Goal: Browse casually: Explore the website without a specific task or goal

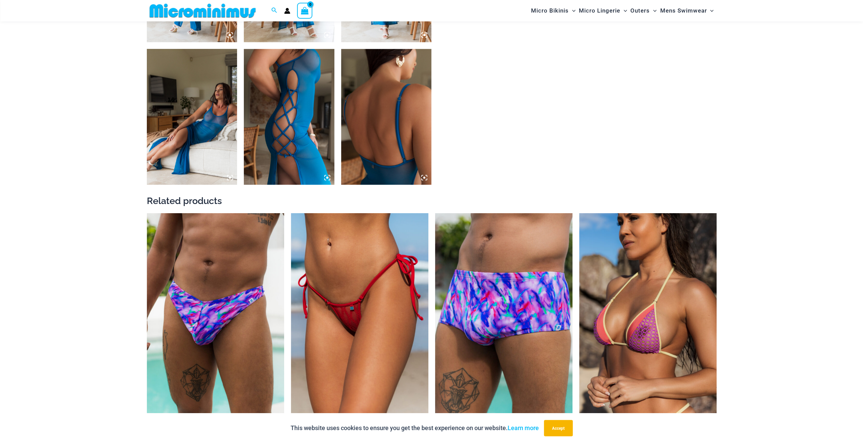
scroll to position [469, 0]
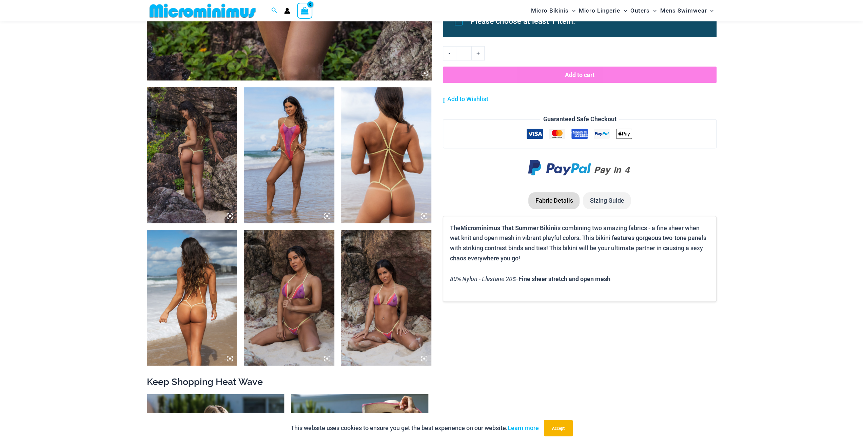
scroll to position [469, 0]
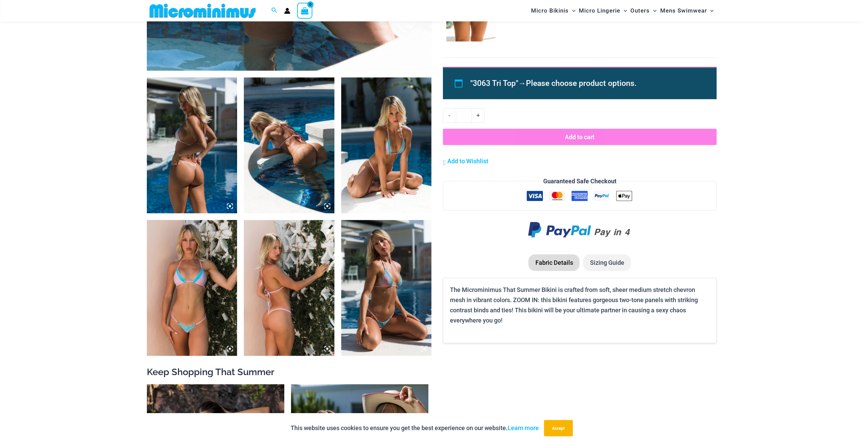
scroll to position [537, 0]
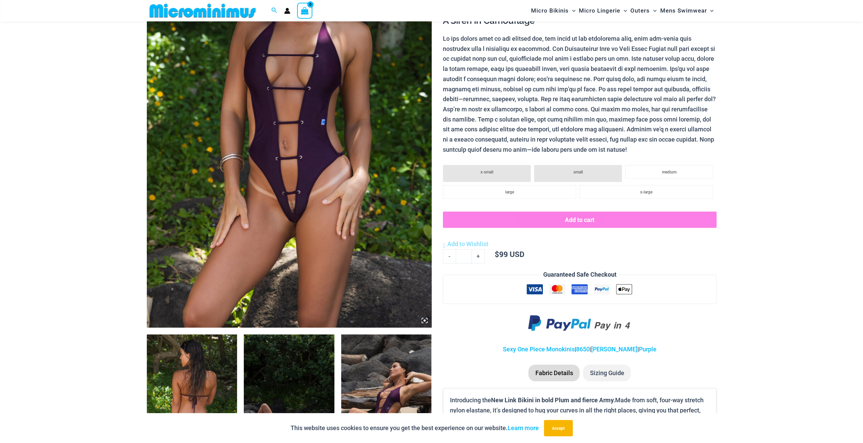
scroll to position [163, 0]
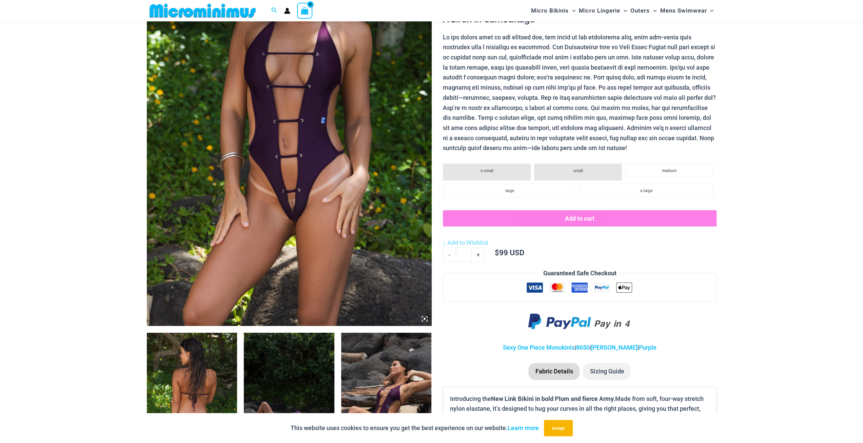
click at [320, 137] on img at bounding box center [289, 111] width 285 height 427
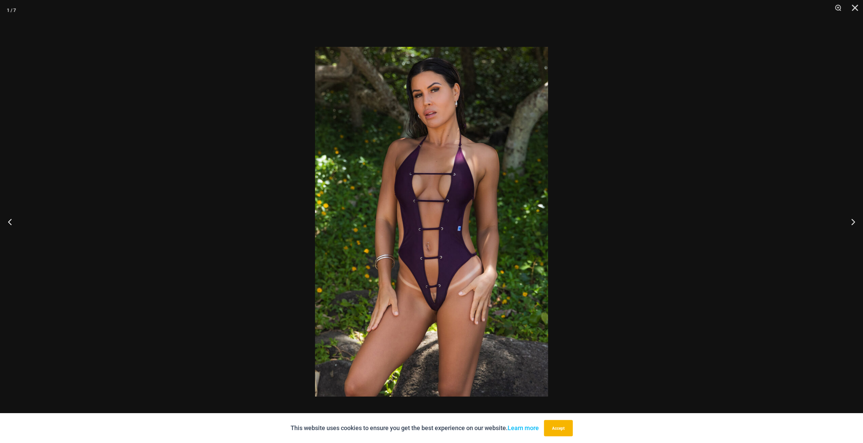
click at [398, 126] on img at bounding box center [431, 221] width 233 height 349
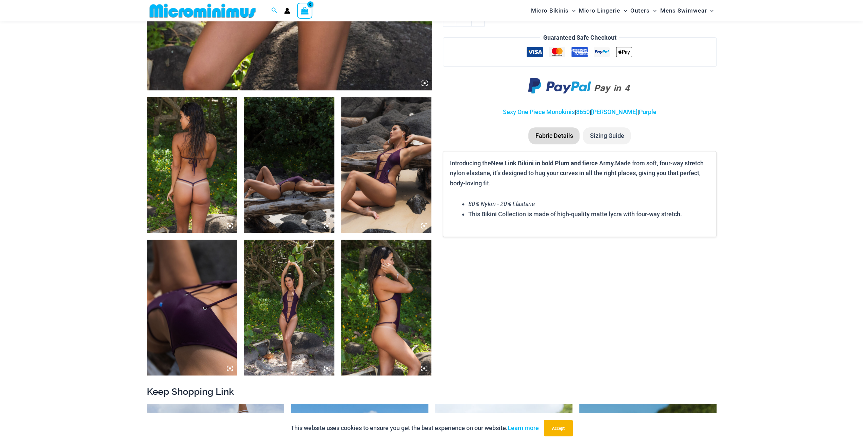
scroll to position [401, 0]
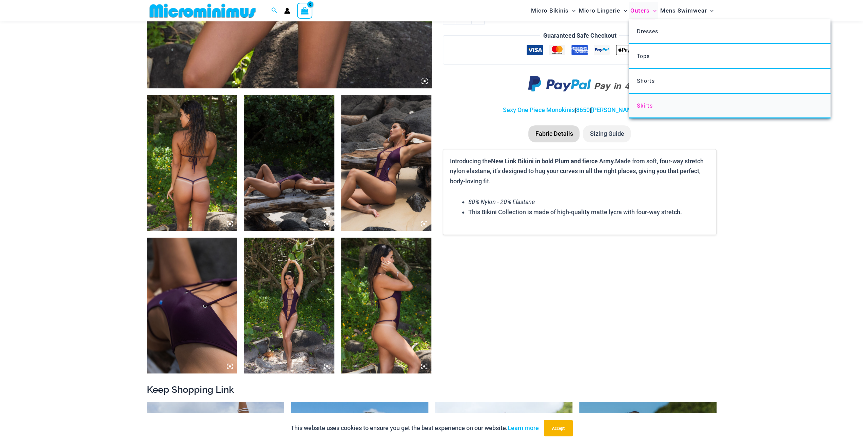
drag, startPoint x: 647, startPoint y: 82, endPoint x: 641, endPoint y: 106, distance: 24.4
click at [647, 57] on span "Tops" at bounding box center [643, 55] width 13 height 7
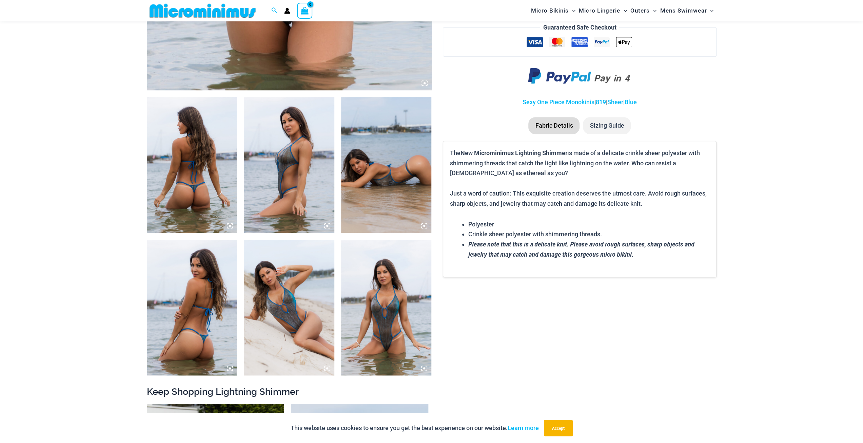
scroll to position [401, 0]
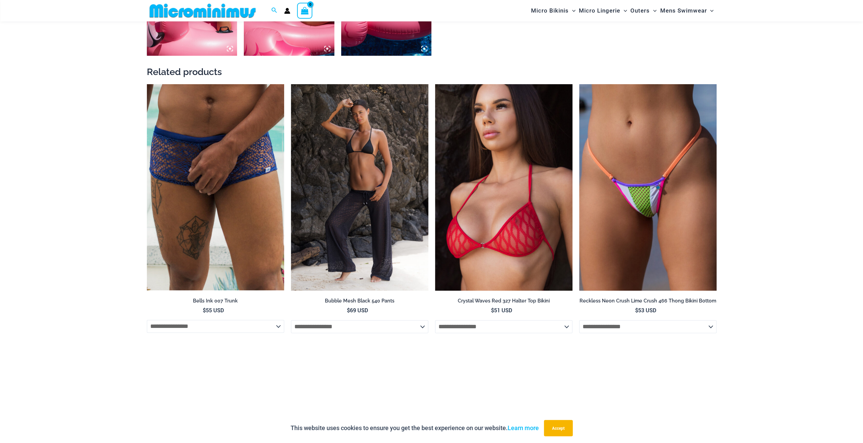
scroll to position [774, 0]
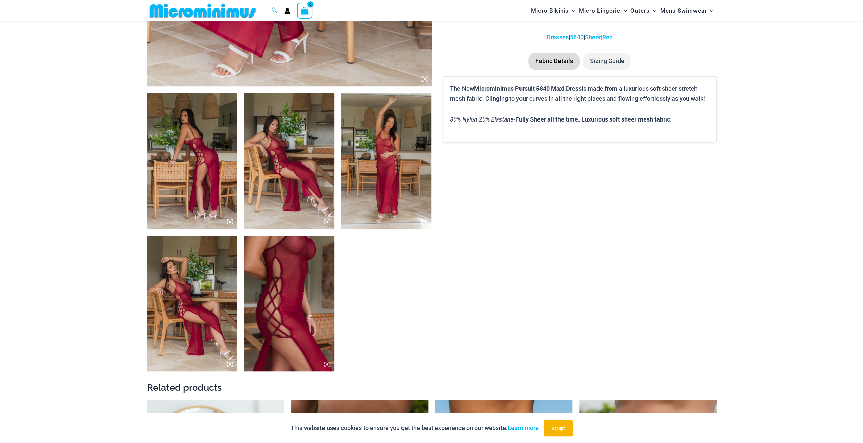
scroll to position [469, 0]
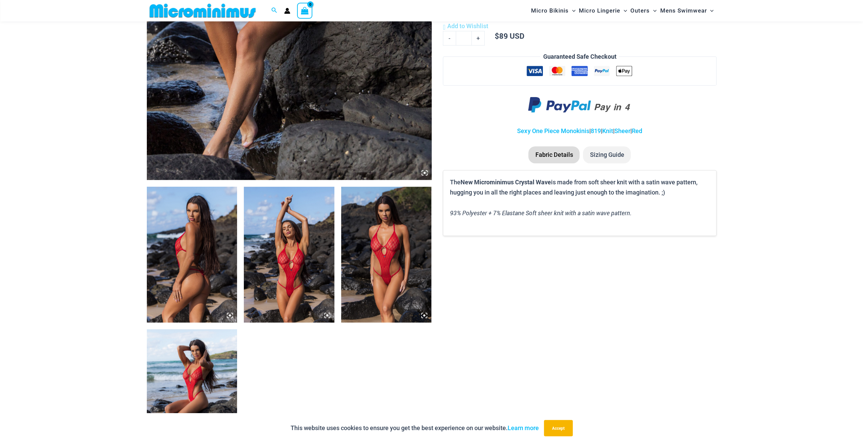
scroll to position [402, 0]
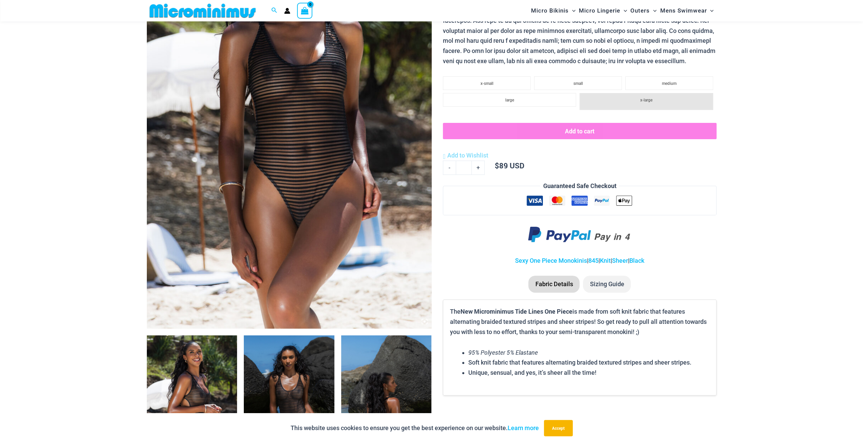
scroll to position [163, 0]
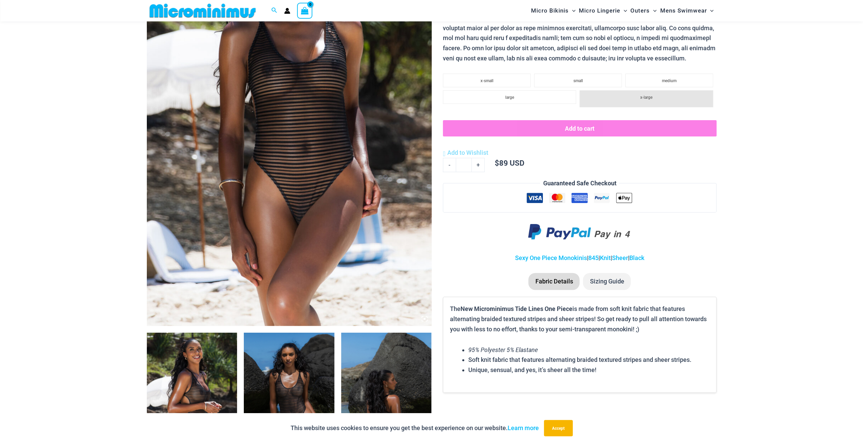
click at [301, 139] on img at bounding box center [289, 111] width 285 height 427
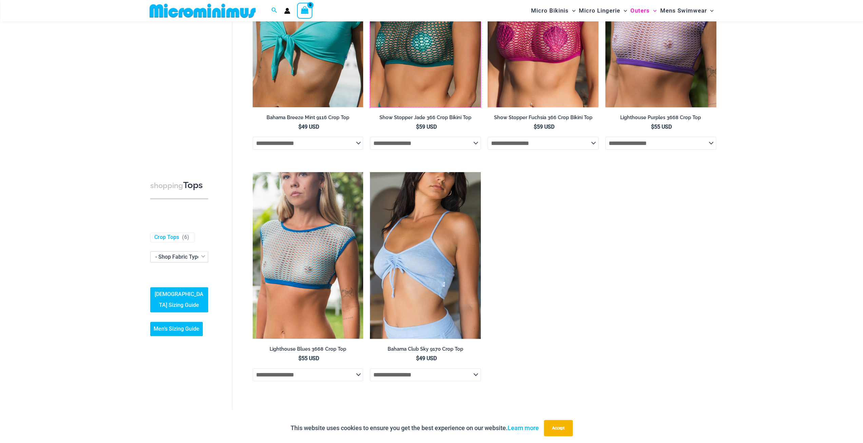
scroll to position [130, 0]
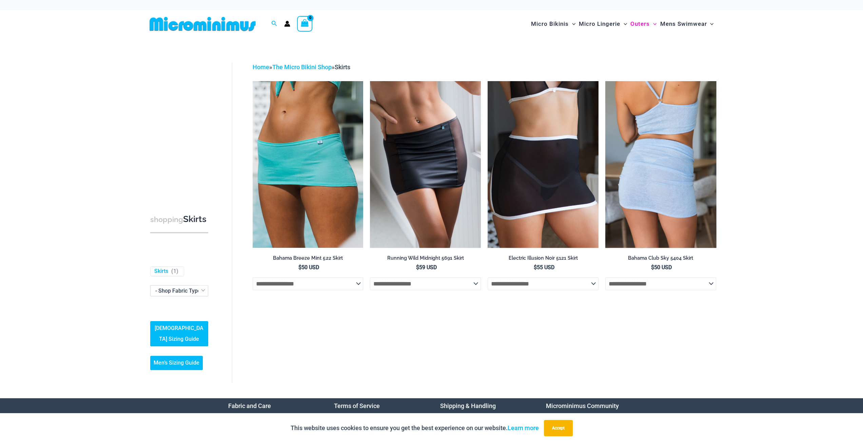
click at [636, 147] on img at bounding box center [660, 164] width 111 height 166
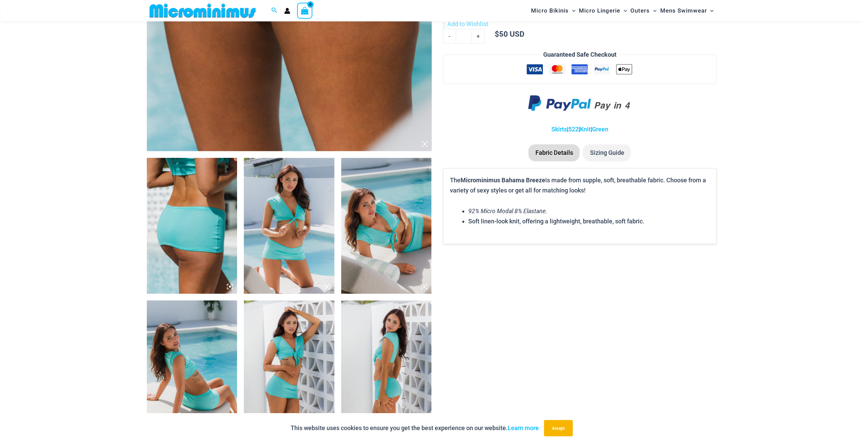
scroll to position [299, 0]
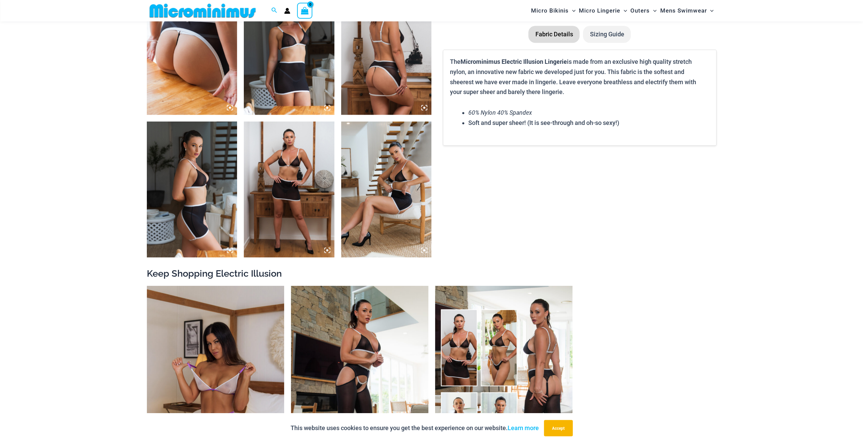
scroll to position [469, 0]
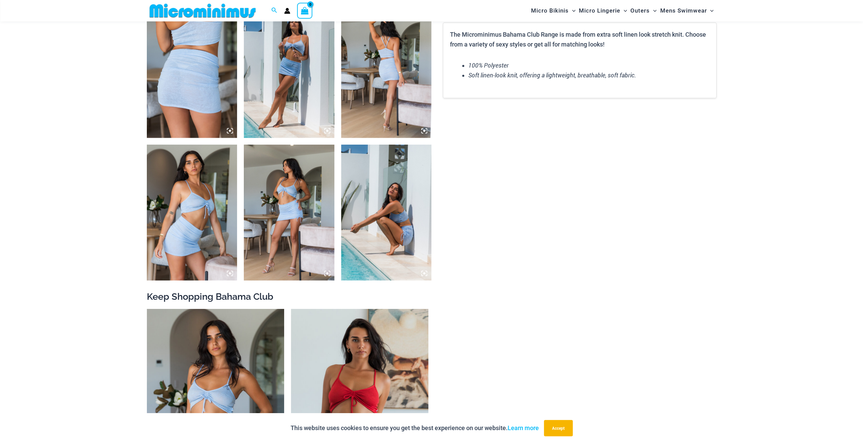
scroll to position [537, 0]
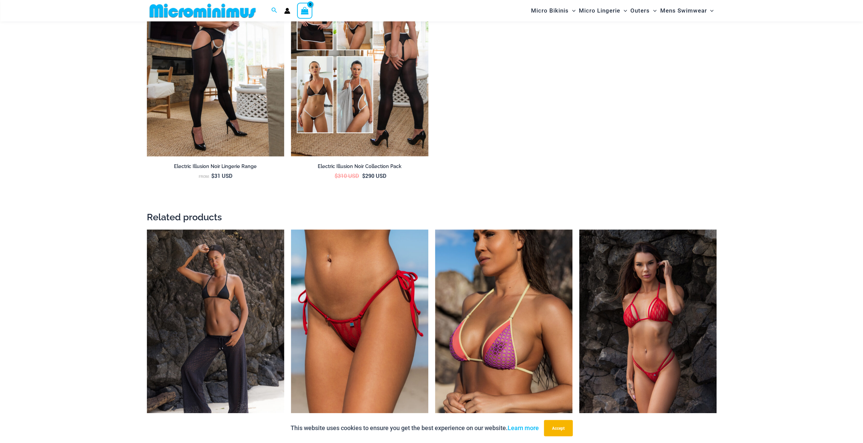
scroll to position [977, 0]
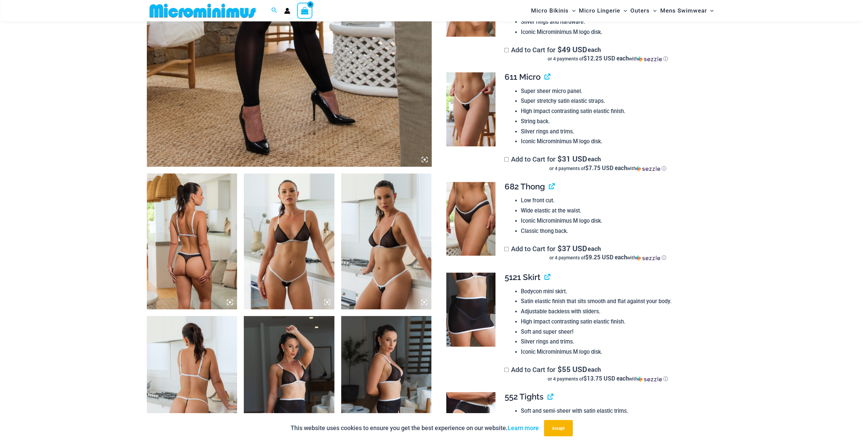
scroll to position [333, 0]
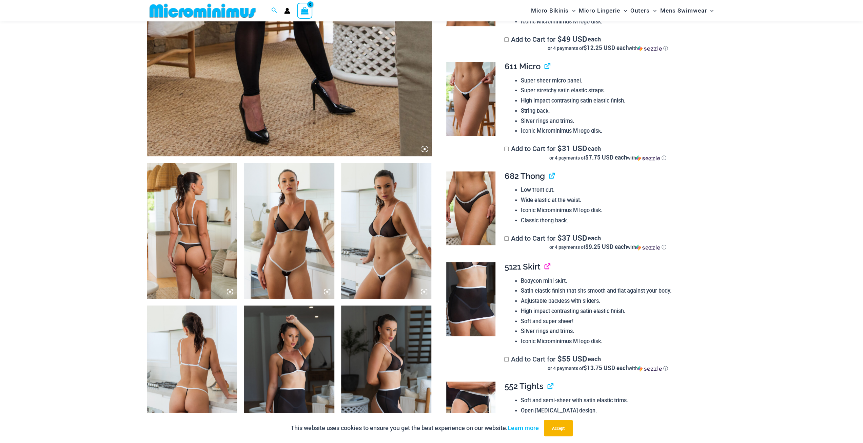
drag, startPoint x: 531, startPoint y: 265, endPoint x: 546, endPoint y: 266, distance: 15.0
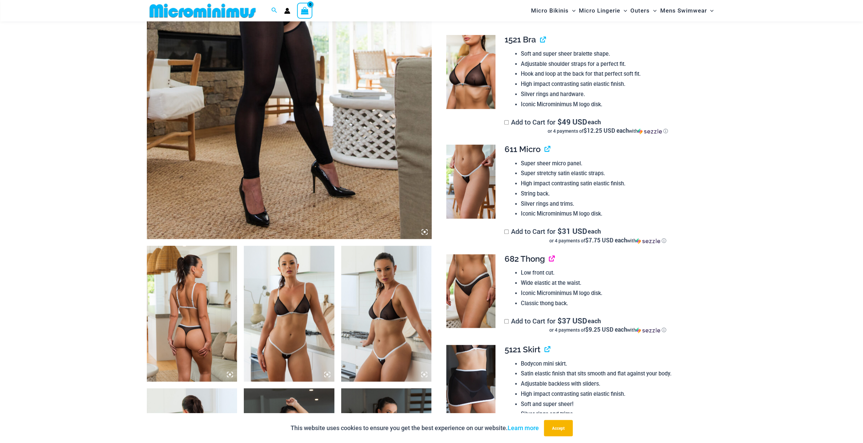
scroll to position [231, 0]
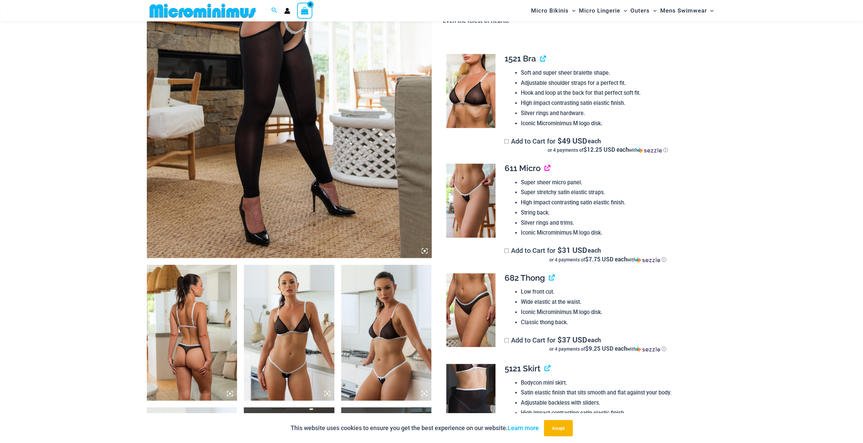
click at [544, 165] on link "View product" at bounding box center [544, 168] width 0 height 10
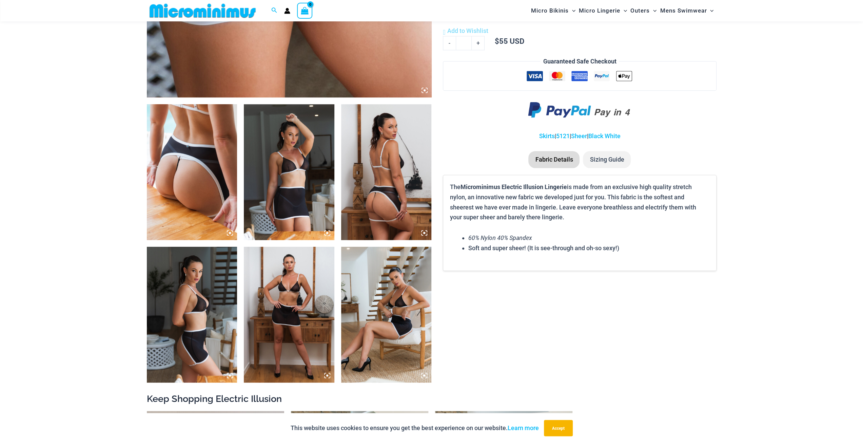
scroll to position [469, 0]
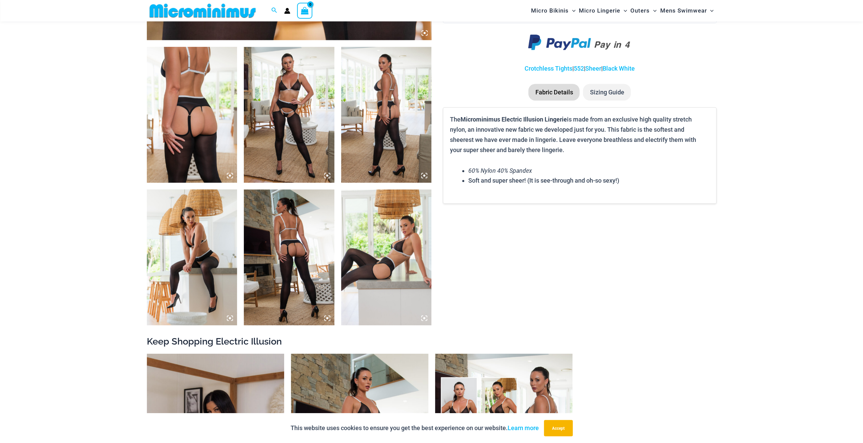
scroll to position [503, 0]
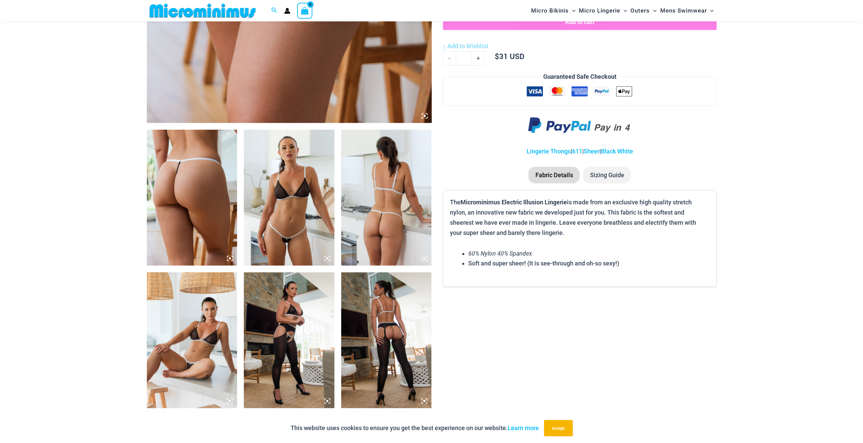
scroll to position [367, 0]
click at [295, 172] on img at bounding box center [289, 197] width 91 height 136
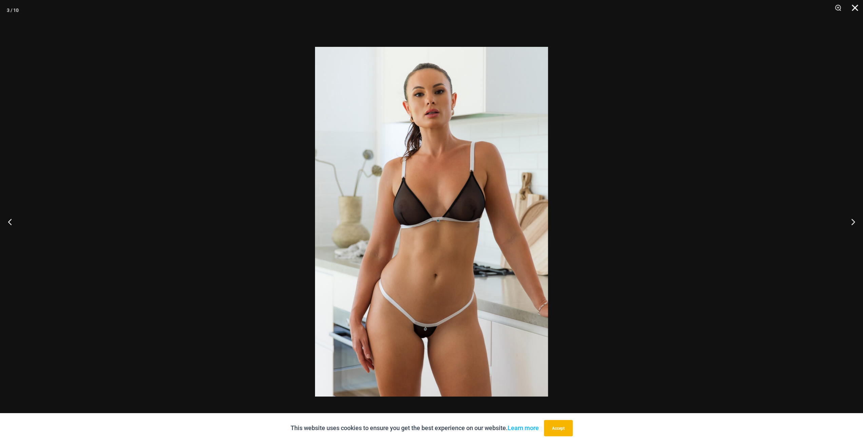
click at [851, 10] on button "Close" at bounding box center [852, 10] width 17 height 20
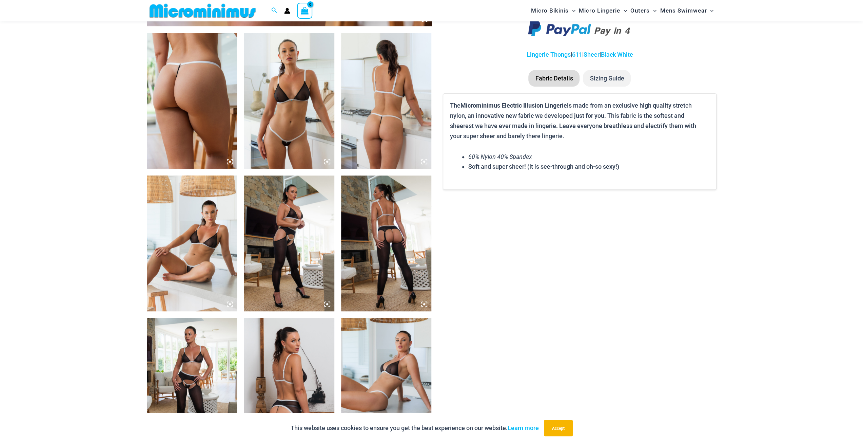
scroll to position [537, 0]
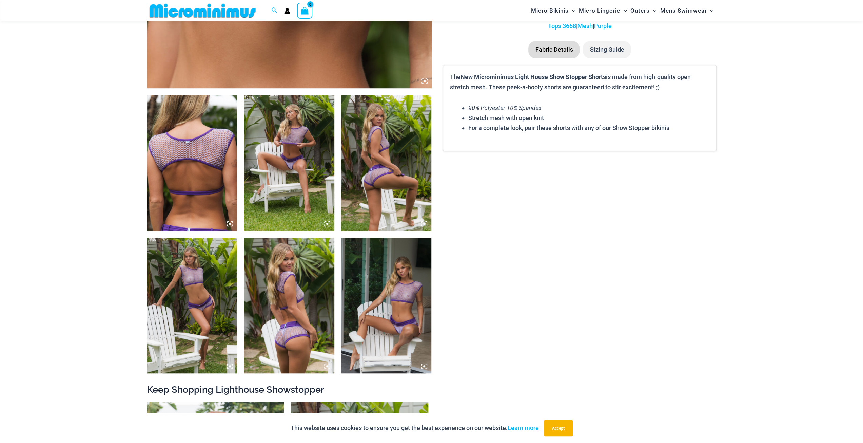
scroll to position [537, 0]
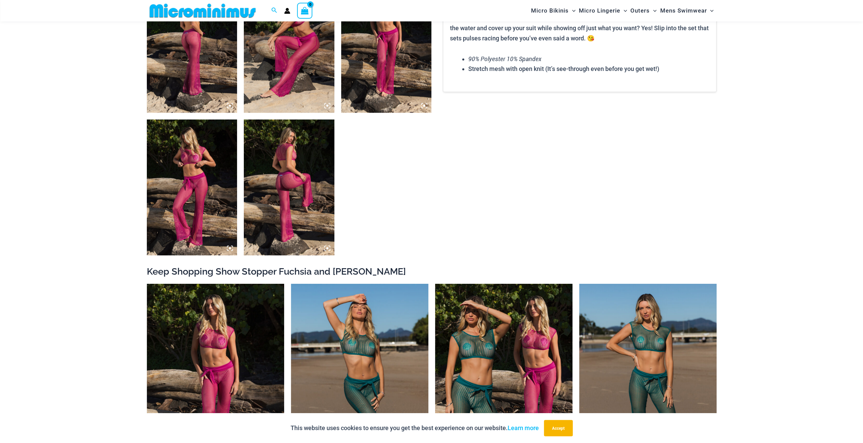
scroll to position [672, 0]
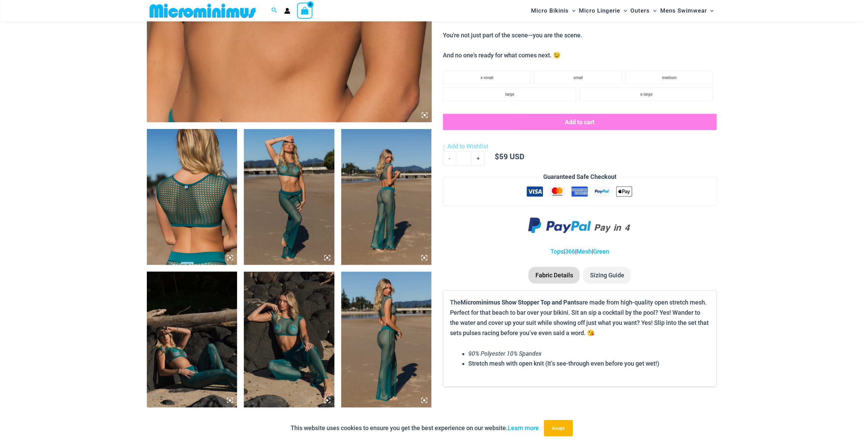
scroll to position [537, 0]
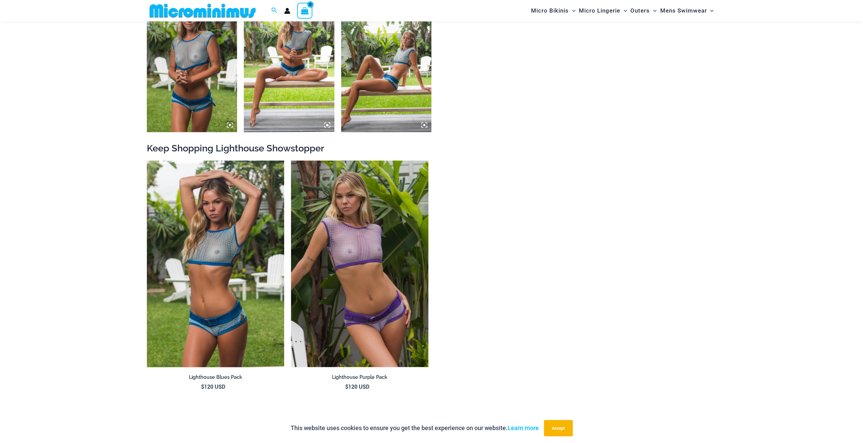
scroll to position [706, 0]
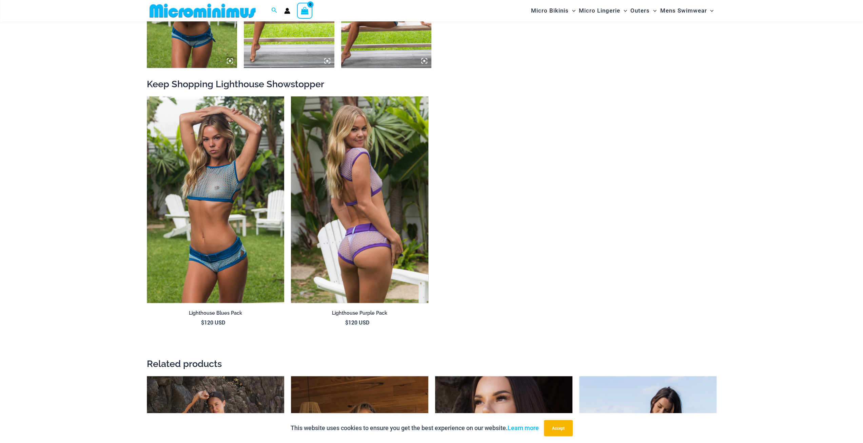
click at [371, 312] on h2 "Lighthouse Purple Pack" at bounding box center [359, 313] width 137 height 6
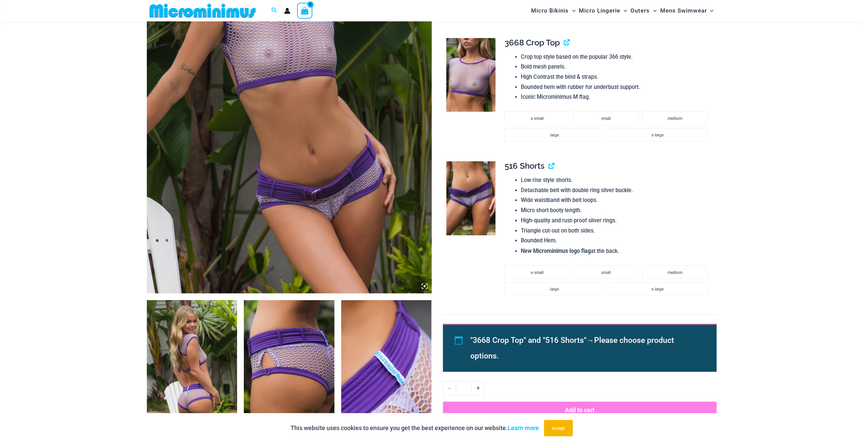
scroll to position [197, 0]
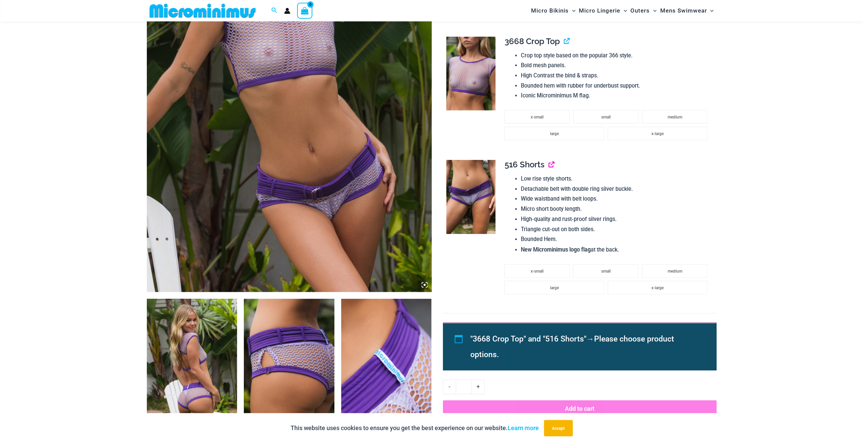
click at [548, 165] on link "View product" at bounding box center [548, 164] width 0 height 10
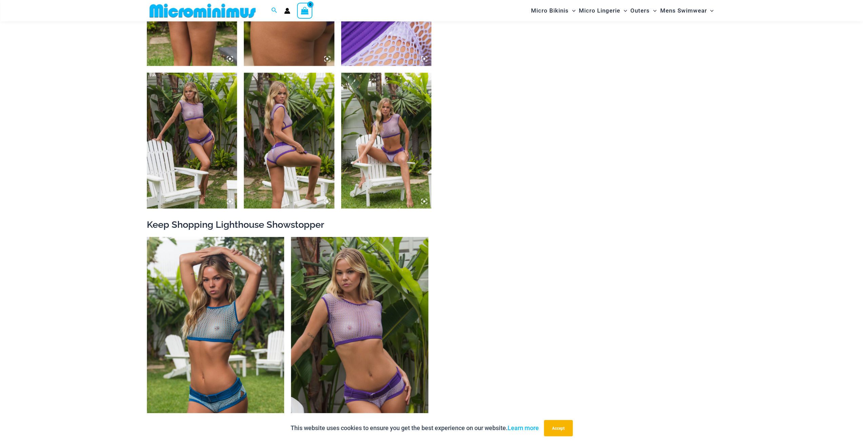
scroll to position [638, 0]
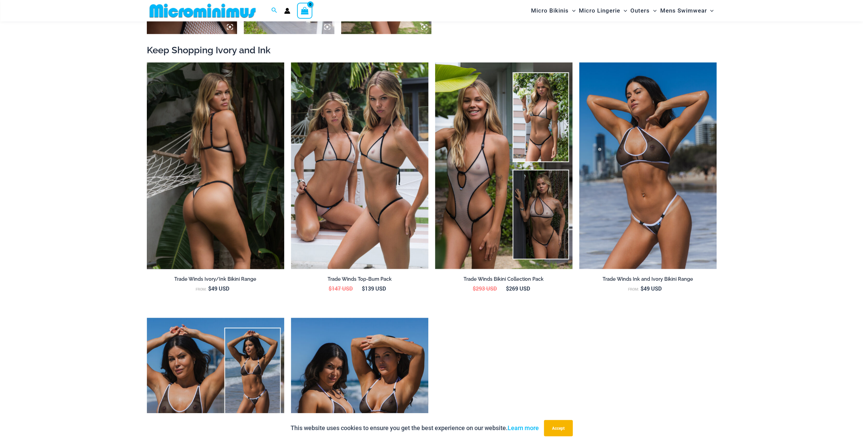
scroll to position [740, 0]
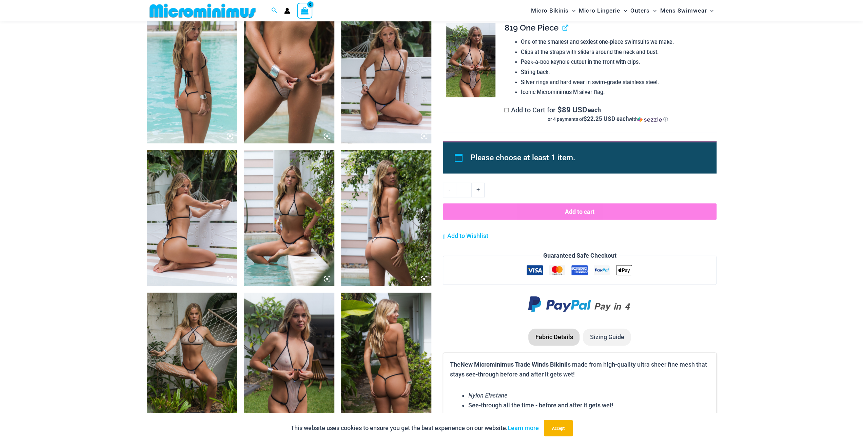
scroll to position [626, 0]
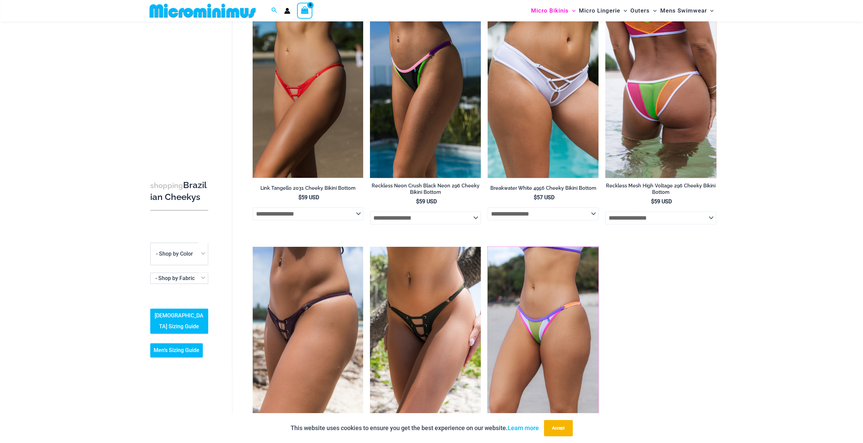
scroll to position [62, 0]
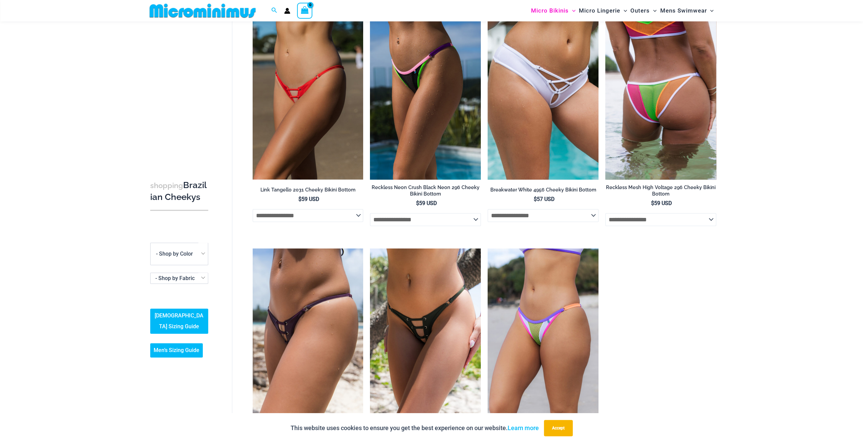
click at [687, 151] on img at bounding box center [660, 96] width 111 height 166
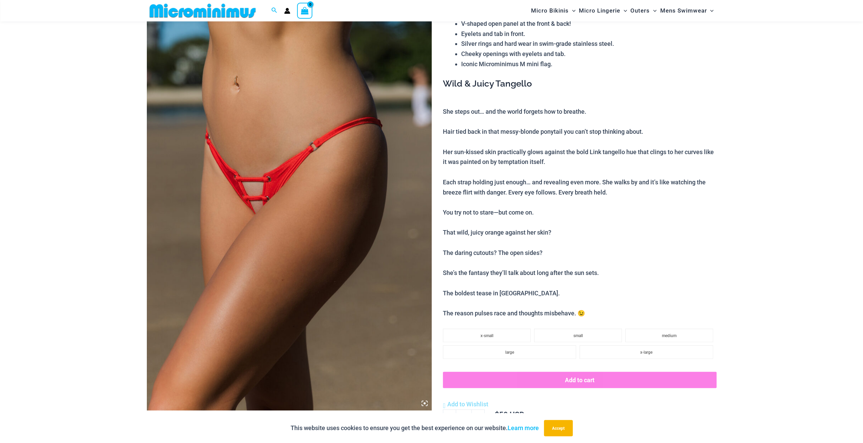
scroll to position [28, 0]
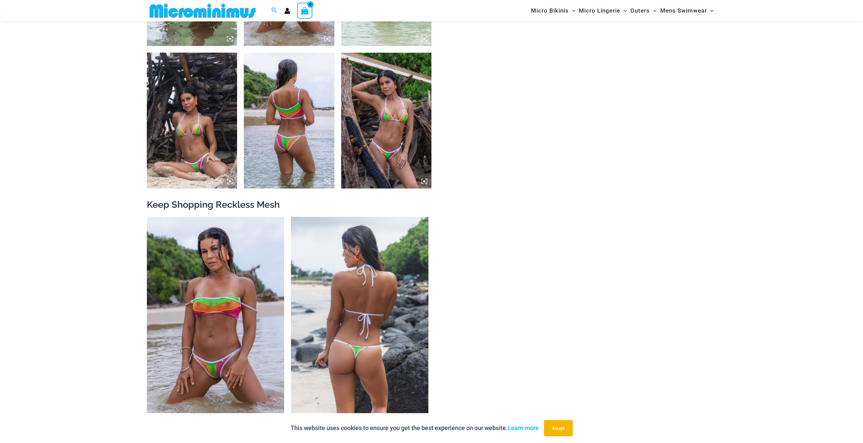
scroll to position [639, 0]
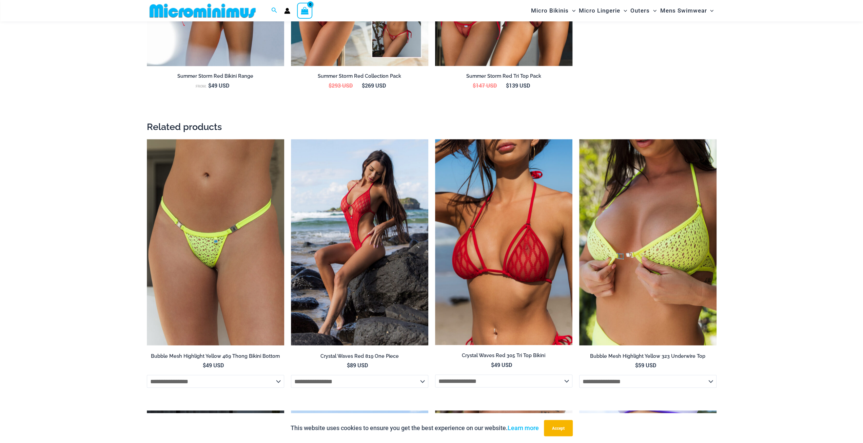
scroll to position [943, 0]
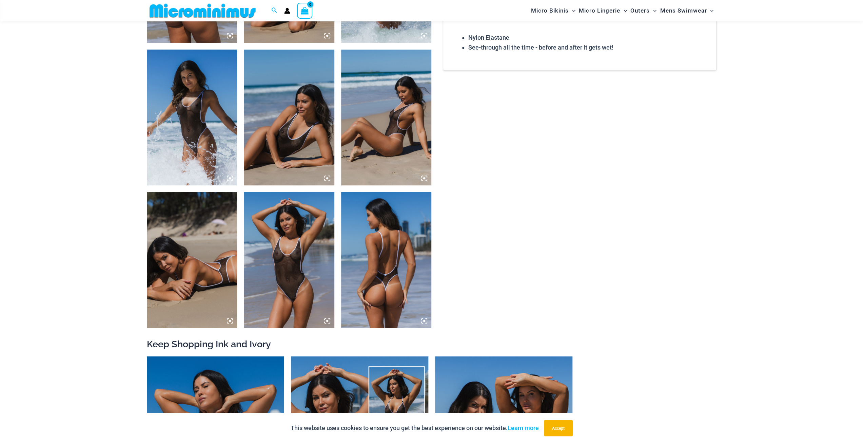
scroll to position [672, 0]
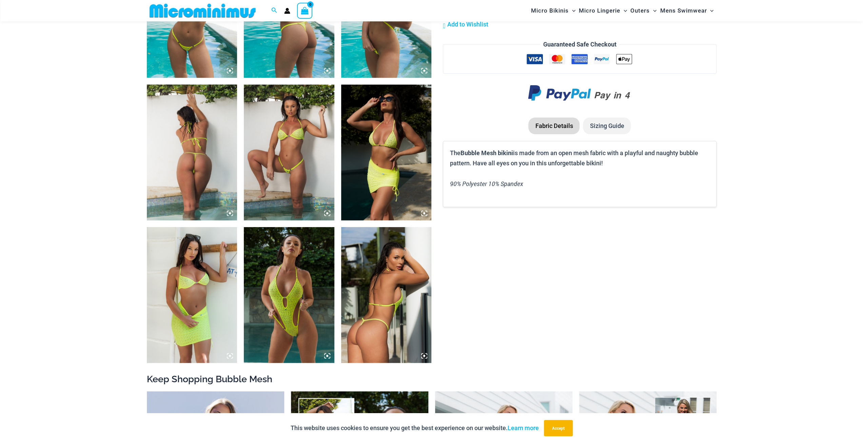
scroll to position [672, 0]
